Goal: Task Accomplishment & Management: Use online tool/utility

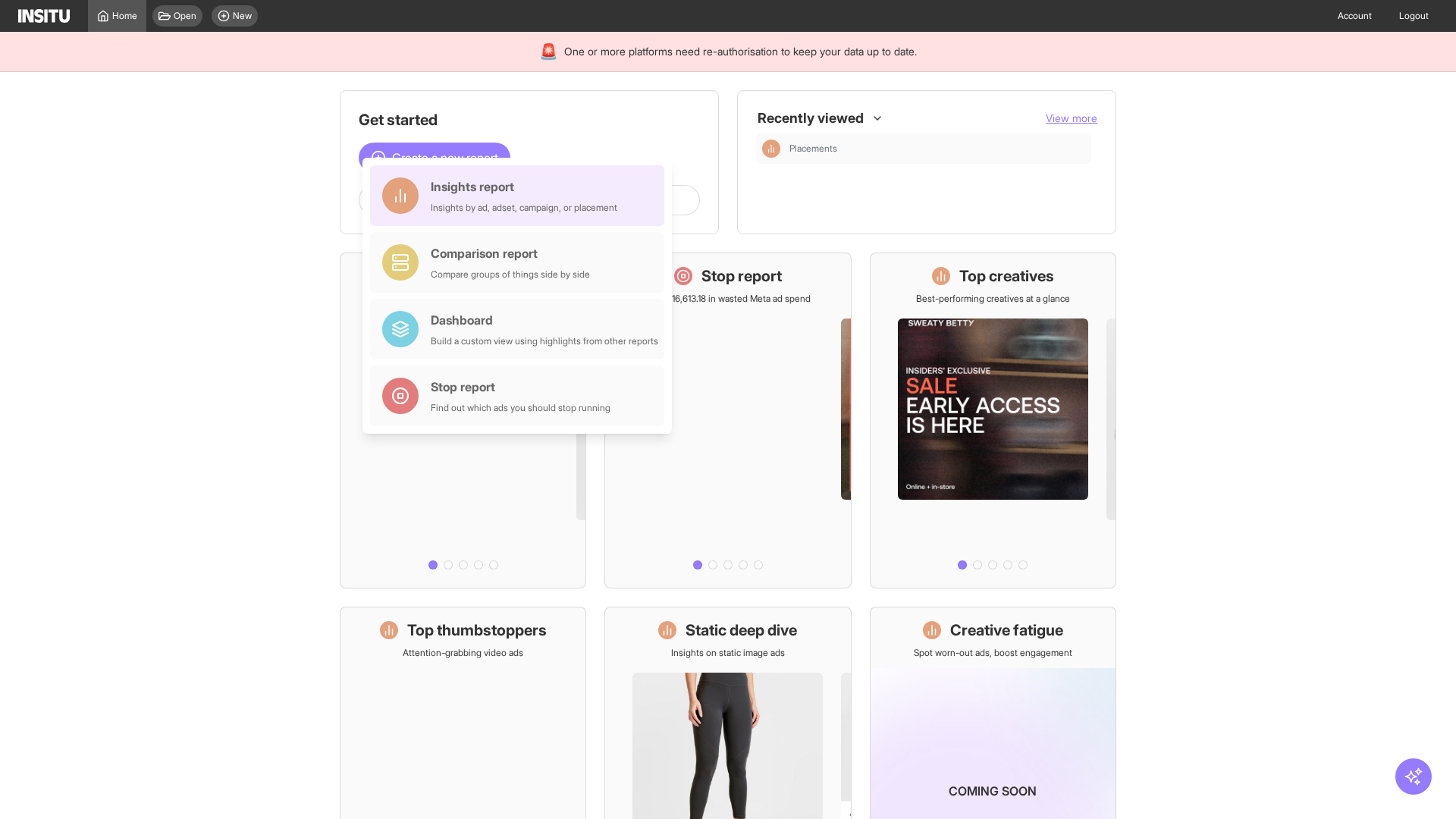
click at [521, 195] on div "Insights report Insights by ad, adset, campaign, or placement" at bounding box center [524, 195] width 187 height 36
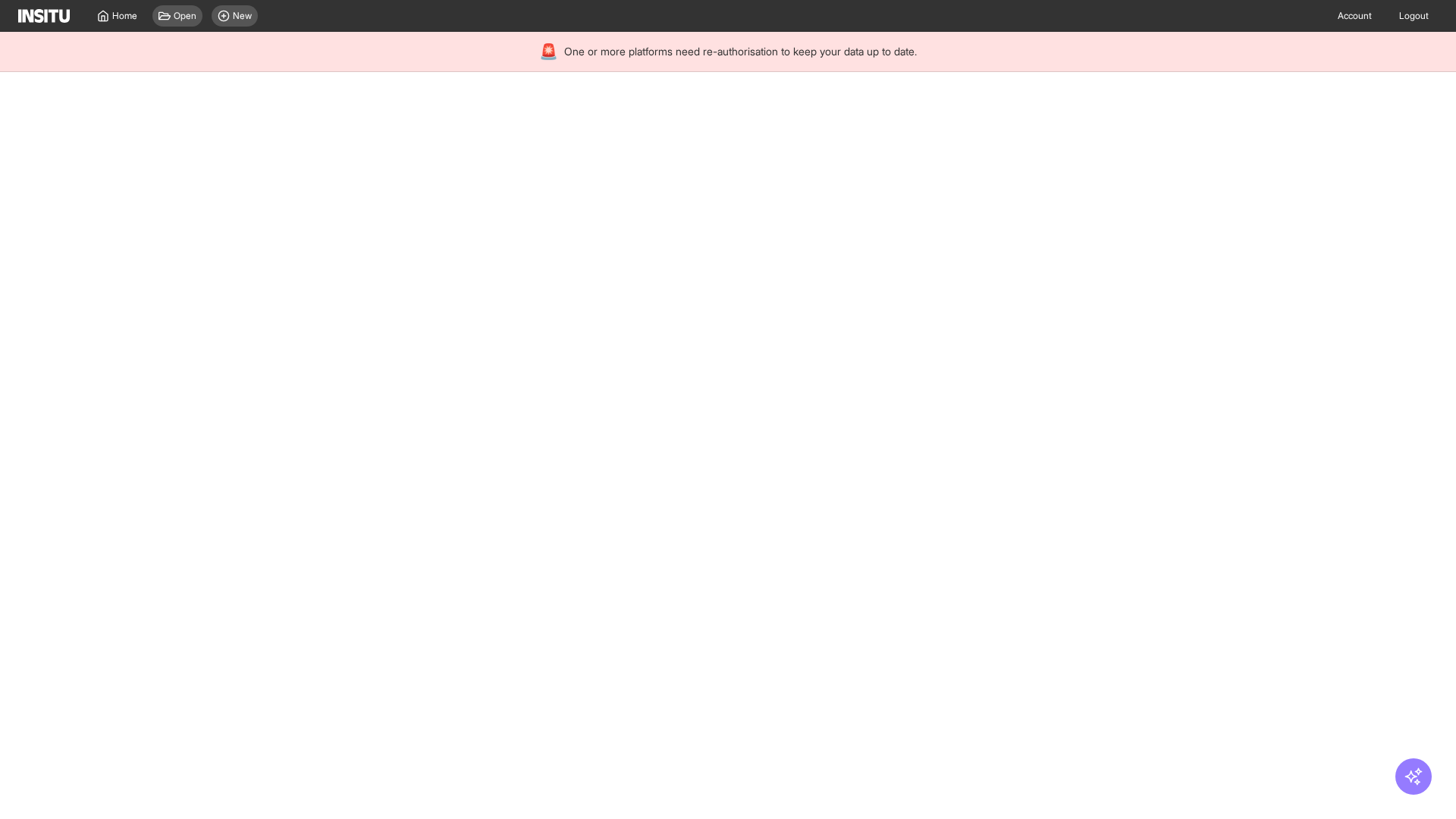
select select "**"
